Goal: Information Seeking & Learning: Learn about a topic

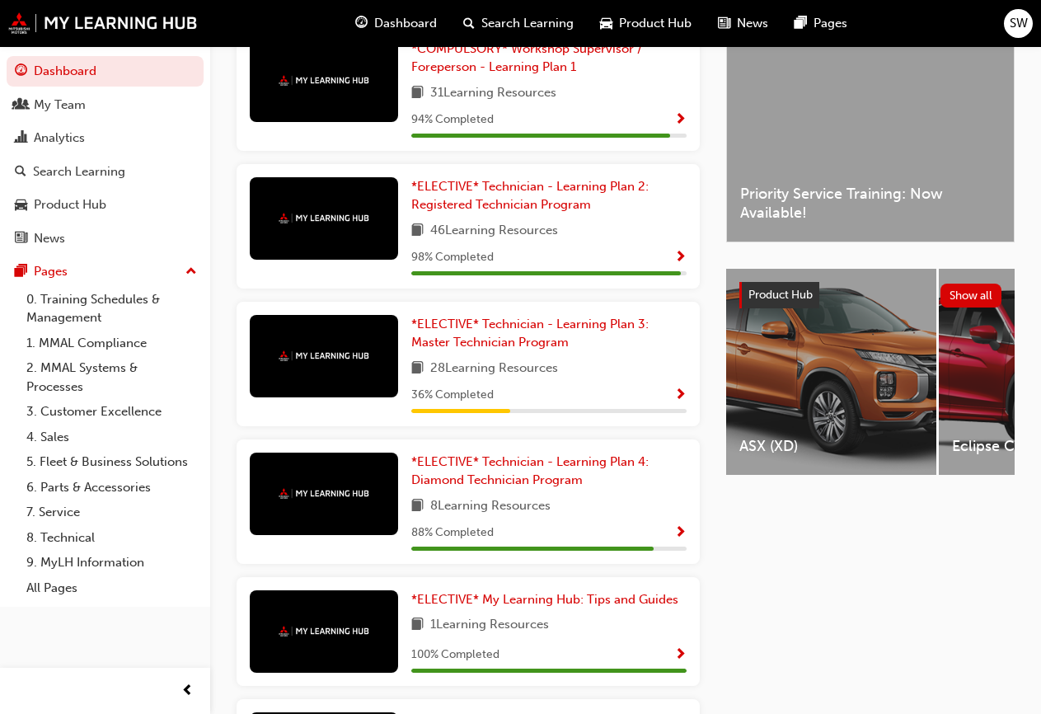
scroll to position [428, 0]
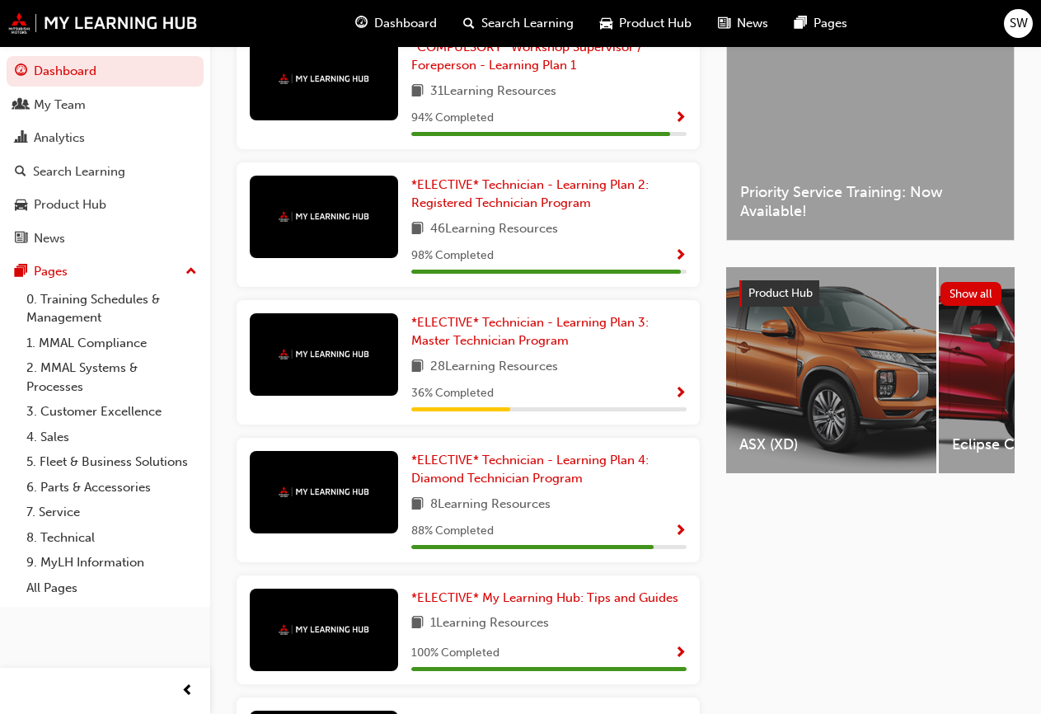
click at [861, 317] on div "Product Hub Show all" at bounding box center [870, 293] width 288 height 53
click at [768, 297] on span "Product Hub" at bounding box center [780, 293] width 64 height 14
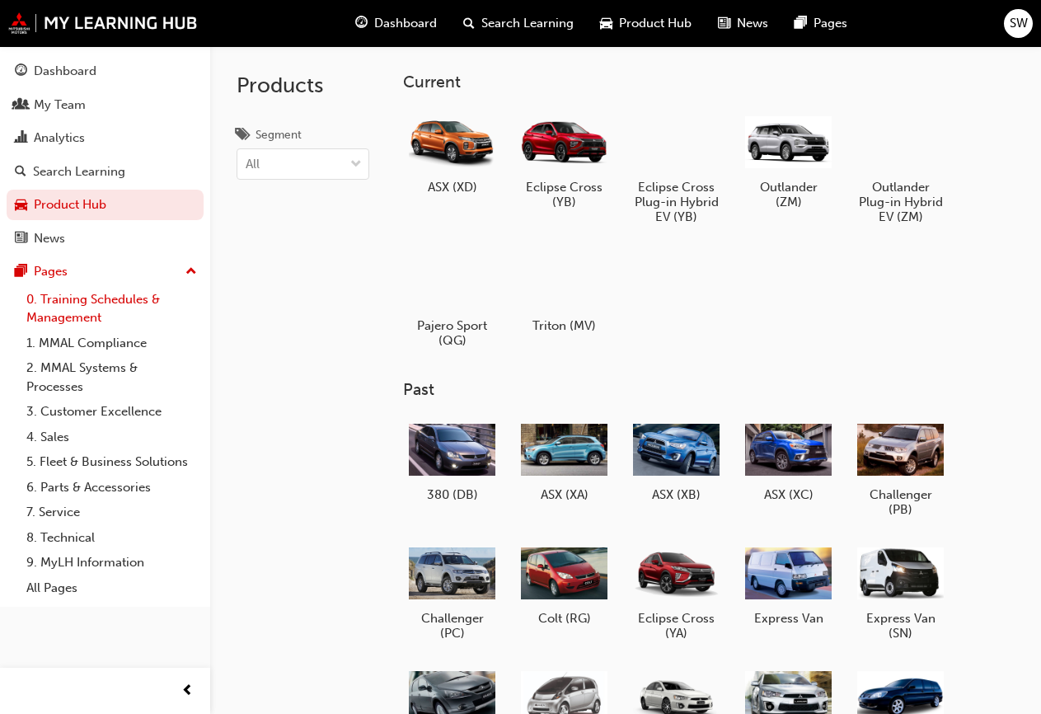
click at [89, 298] on link "0. Training Schedules & Management" at bounding box center [112, 309] width 184 height 44
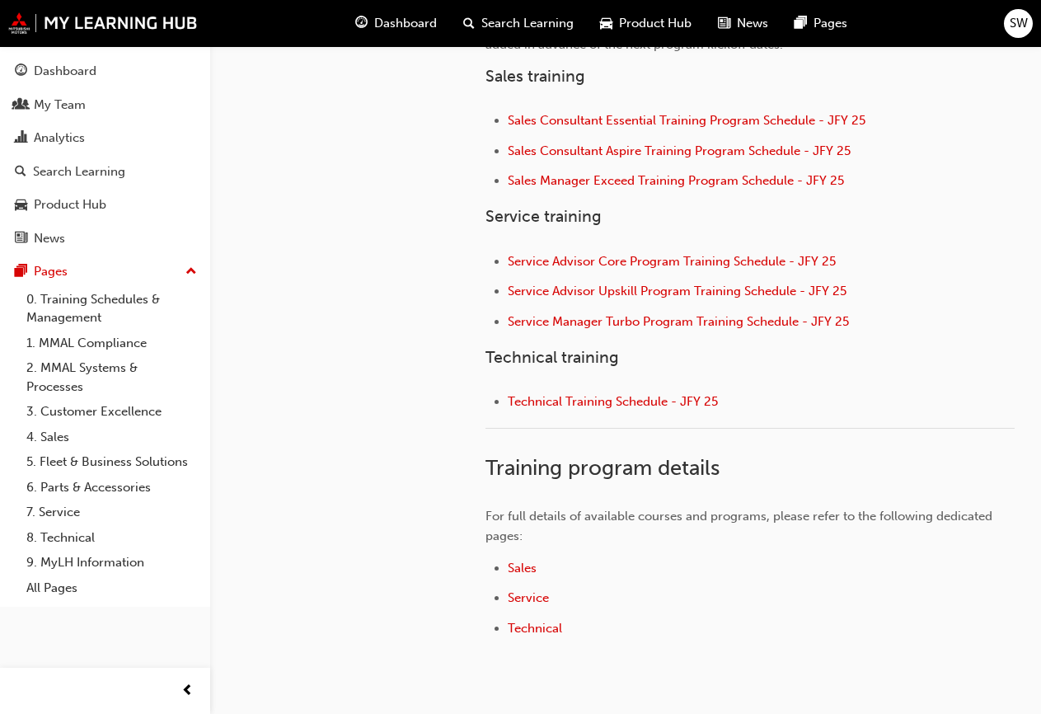
scroll to position [749, 0]
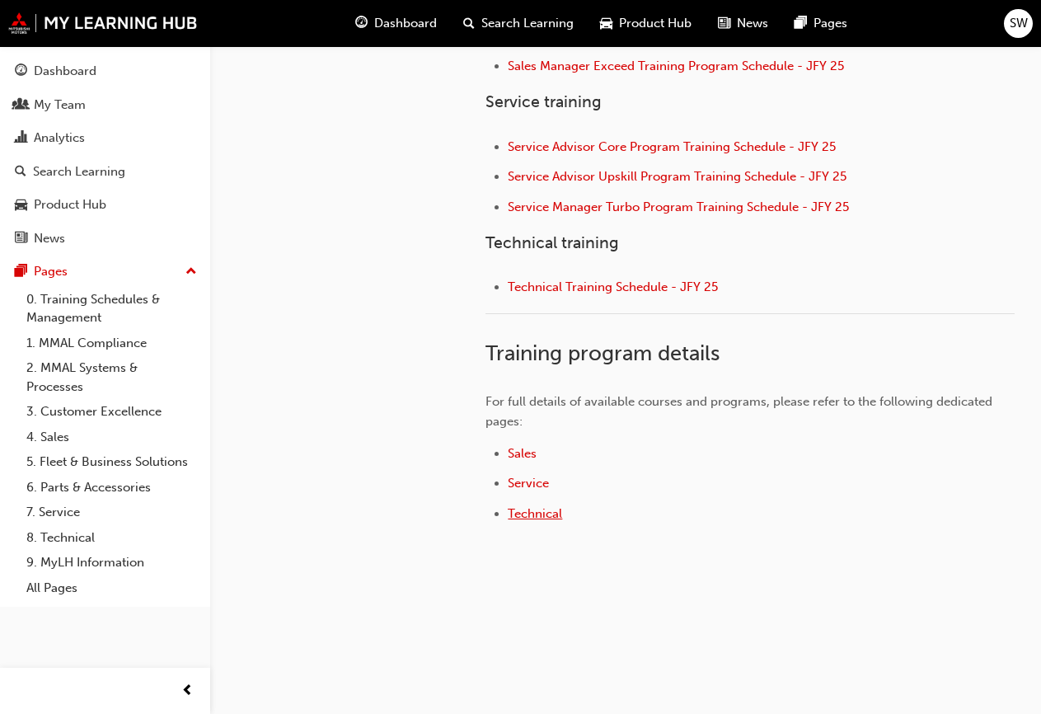
click at [549, 515] on span "Technical" at bounding box center [535, 513] width 54 height 15
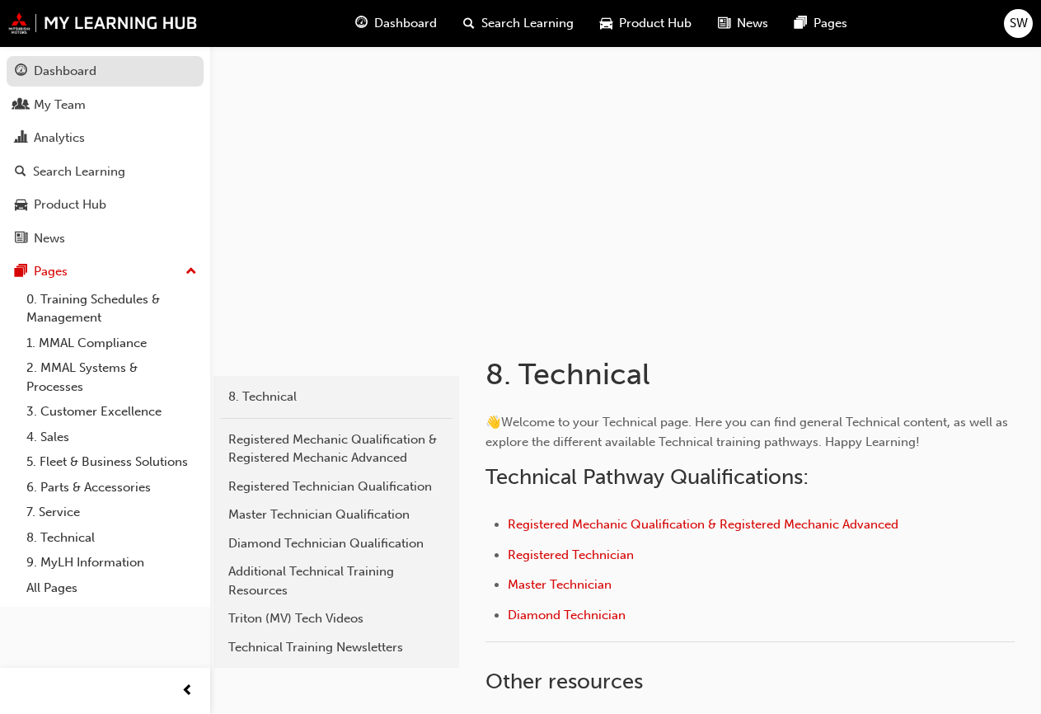
click at [65, 64] on div "Dashboard" at bounding box center [65, 71] width 63 height 19
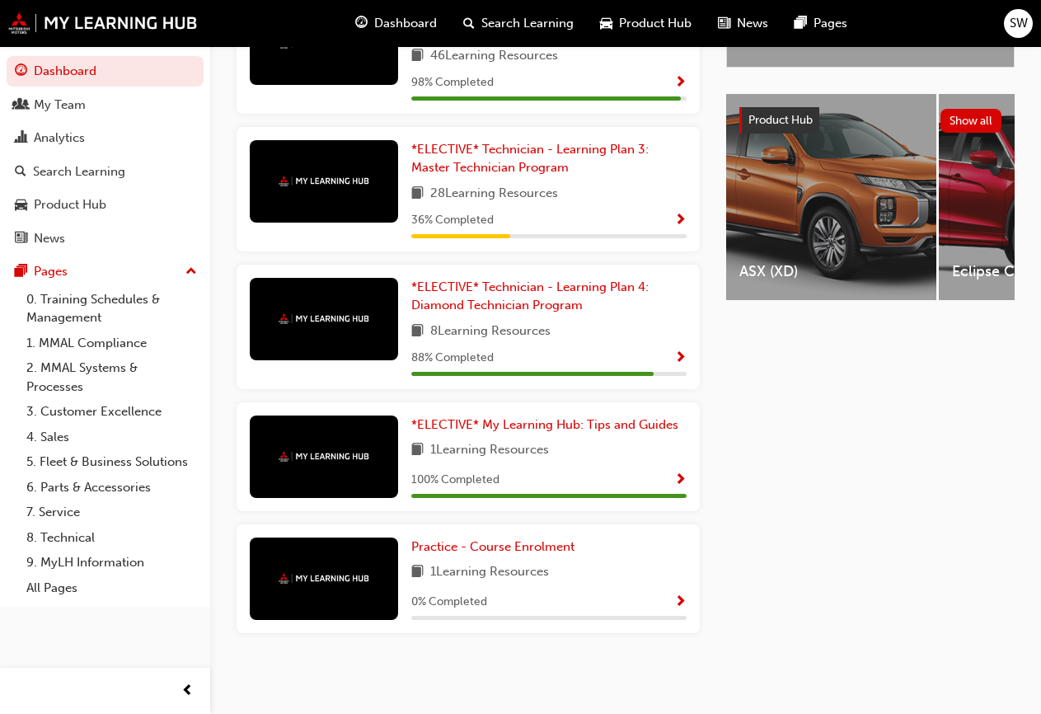
scroll to position [607, 0]
click at [96, 175] on div "Search Learning" at bounding box center [79, 171] width 92 height 19
